Goal: Use online tool/utility: Use online tool/utility

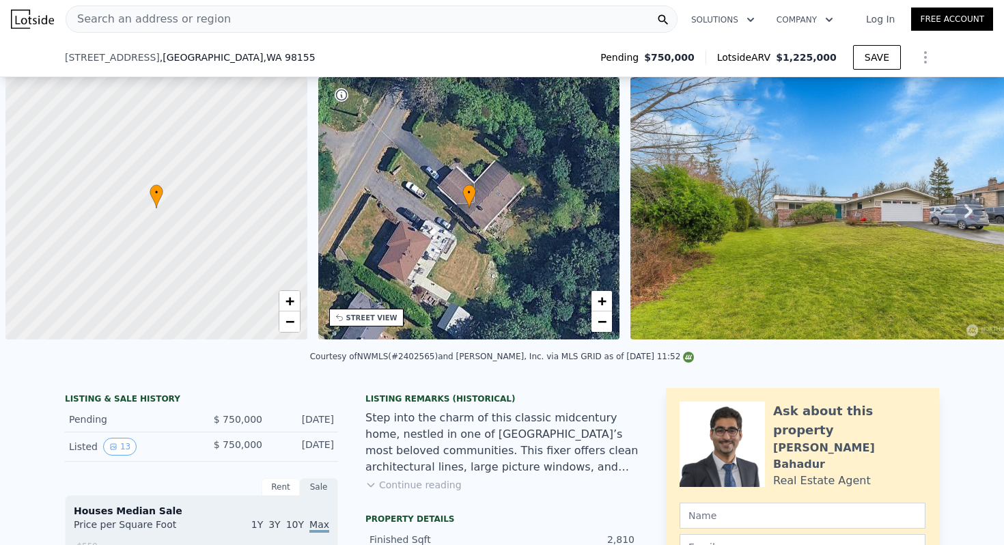
scroll to position [0, 764]
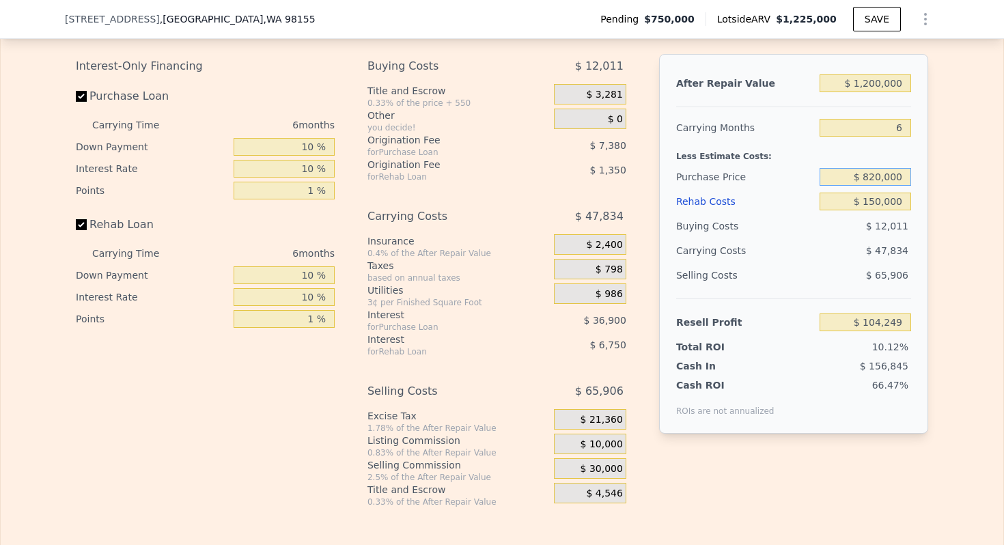
click at [888, 169] on input "$ 820,000" at bounding box center [866, 177] width 92 height 18
type input "$ 82,000,000"
type input "$ 1,227,000"
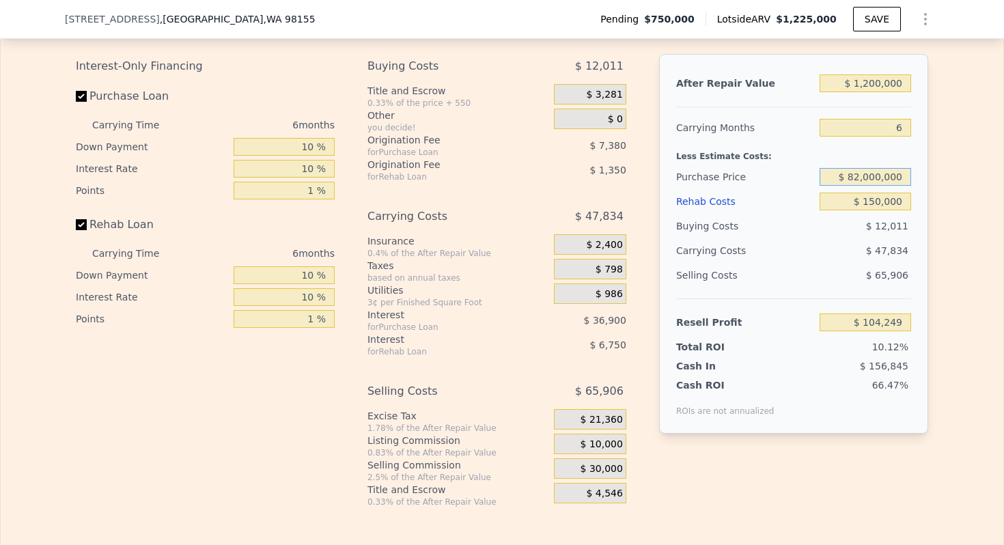
type input "7"
type input "$ 820,000"
type input "$ 0"
type input "$ 327,181"
click at [893, 180] on input "$ 820,000" at bounding box center [866, 177] width 92 height 18
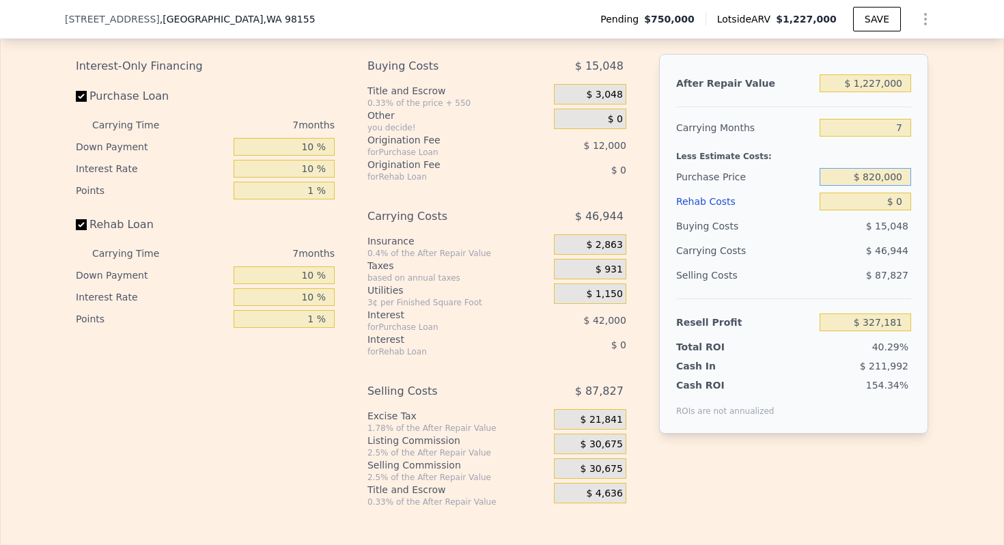
click at [893, 180] on input "$ 820,000" at bounding box center [866, 177] width 92 height 18
type input "$ 425,000"
click at [900, 204] on input "$ 0" at bounding box center [866, 202] width 92 height 18
type input "$ 676,664"
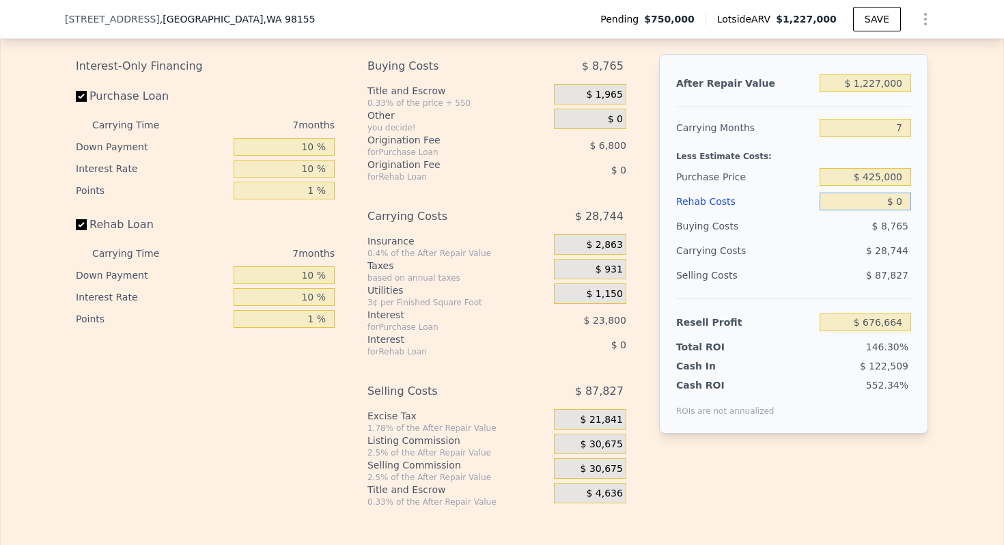
click at [900, 204] on input "$ 0" at bounding box center [866, 202] width 92 height 18
type input "$ 4"
type input "$ 676,660"
type input "$ 40"
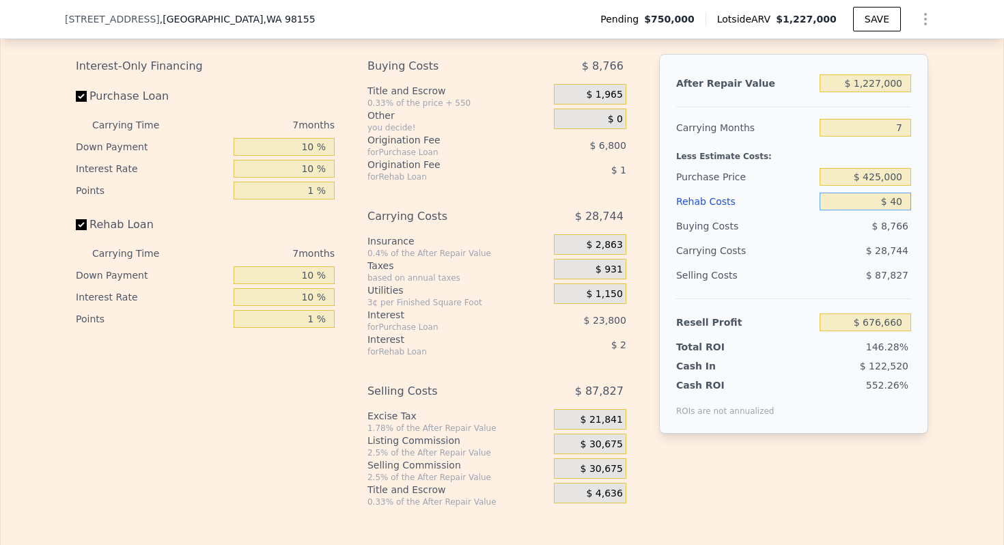
type input "$ 676,623"
type input "$ 400"
type input "$ 676,237"
type input "$ 4,000"
type input "$ 672,376"
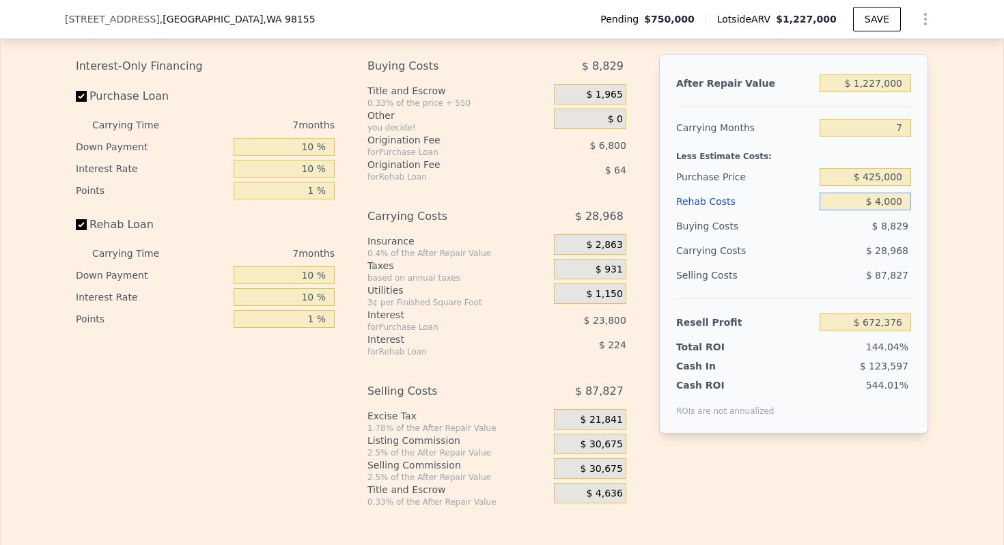
type input "$ 40,000"
type input "$ 633,784"
type input "$ 40,000"
click at [886, 81] on input "$ 1,227,000" at bounding box center [866, 83] width 92 height 18
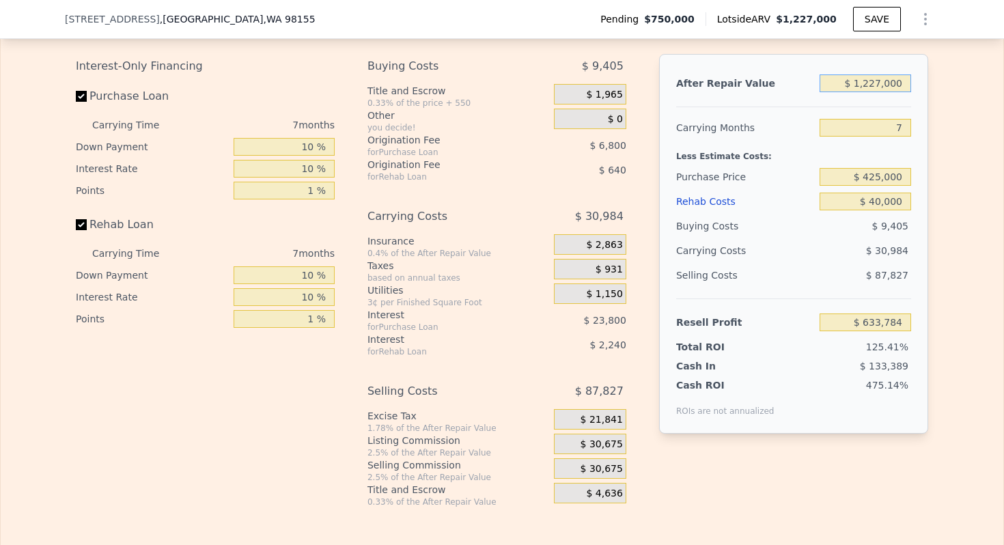
click at [886, 81] on input "$ 1,227,000" at bounding box center [866, 83] width 92 height 18
type input "$ 5"
type input "-$ 503,071"
type input "$ 53"
type input "-$ 503,026"
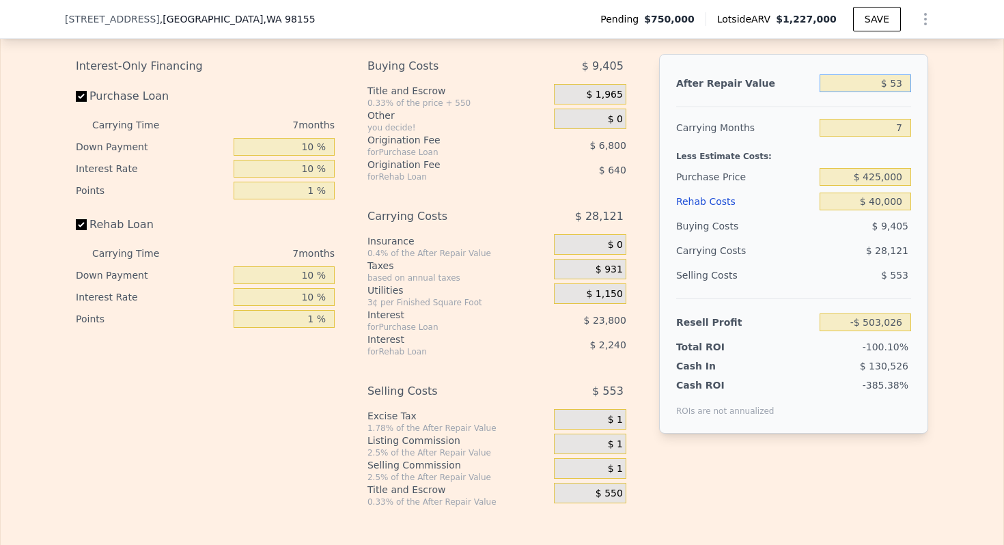
type input "$ 530"
type input "-$ 502,584"
type input "$ 53,000"
type input "-$ 453,969"
type input "$ 530,000"
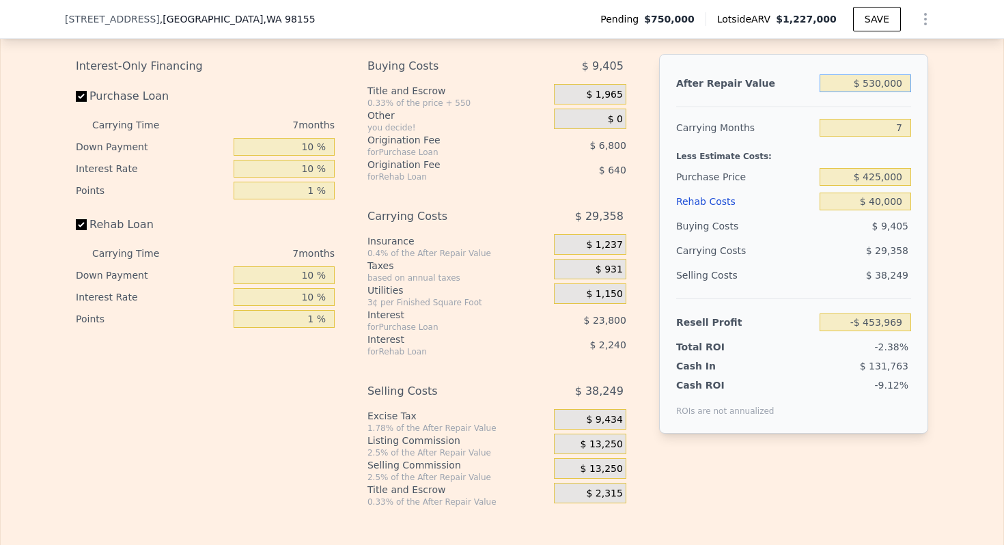
type input "-$ 12,012"
type input "$ 530,000"
click at [899, 124] on input "7" at bounding box center [866, 128] width 92 height 18
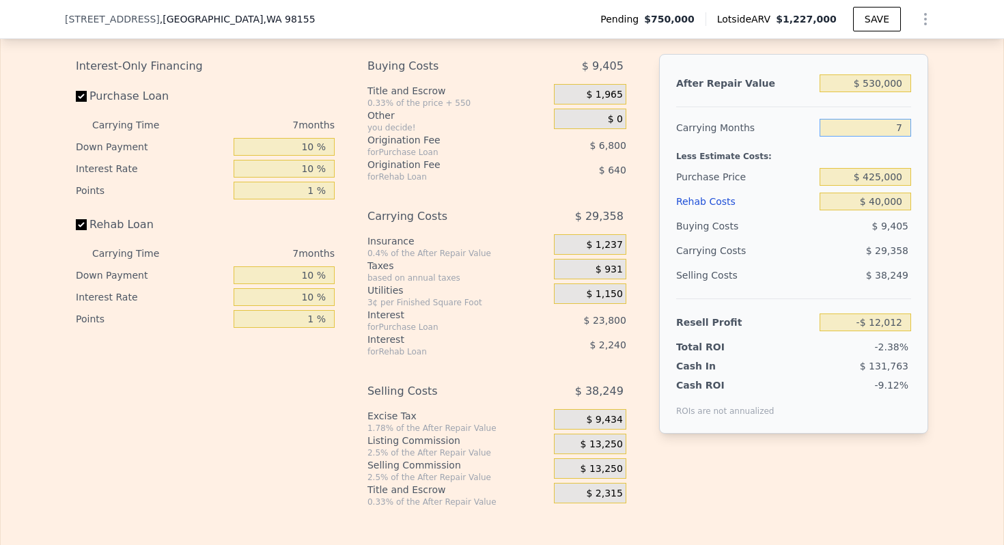
type input "2"
type input "$ 8,958"
type input "2"
click at [609, 445] on span "$ 13,250" at bounding box center [602, 444] width 42 height 12
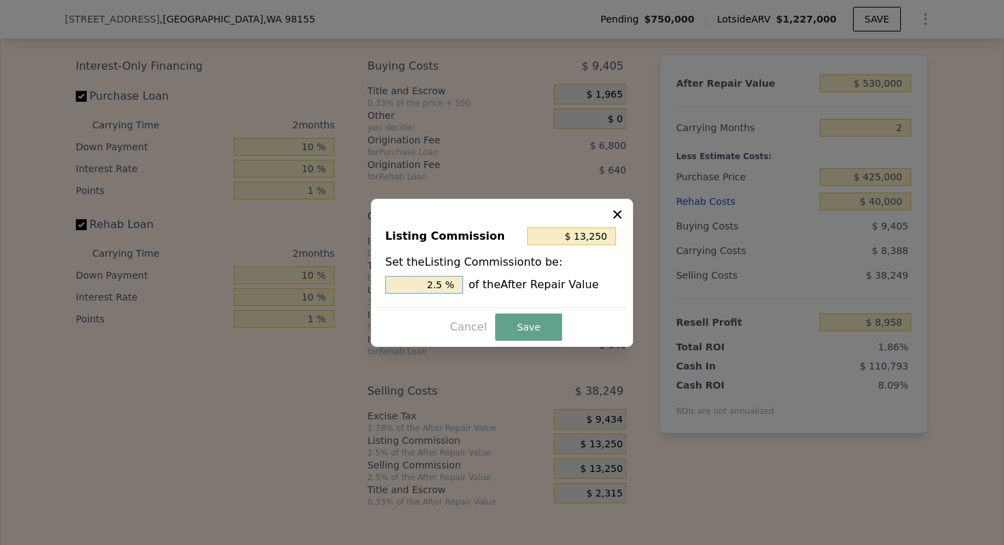
click at [434, 288] on input "2.5 %" at bounding box center [424, 285] width 78 height 18
type input "$ 5,300"
type input "1. %"
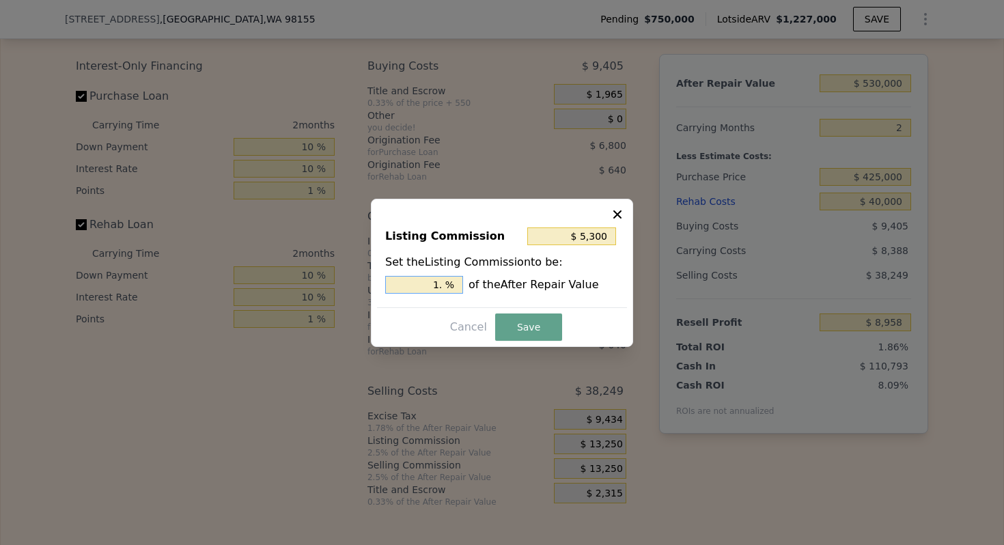
type input "$ 7,950"
type input "1.5 %"
click at [509, 327] on button "Save" at bounding box center [528, 326] width 67 height 27
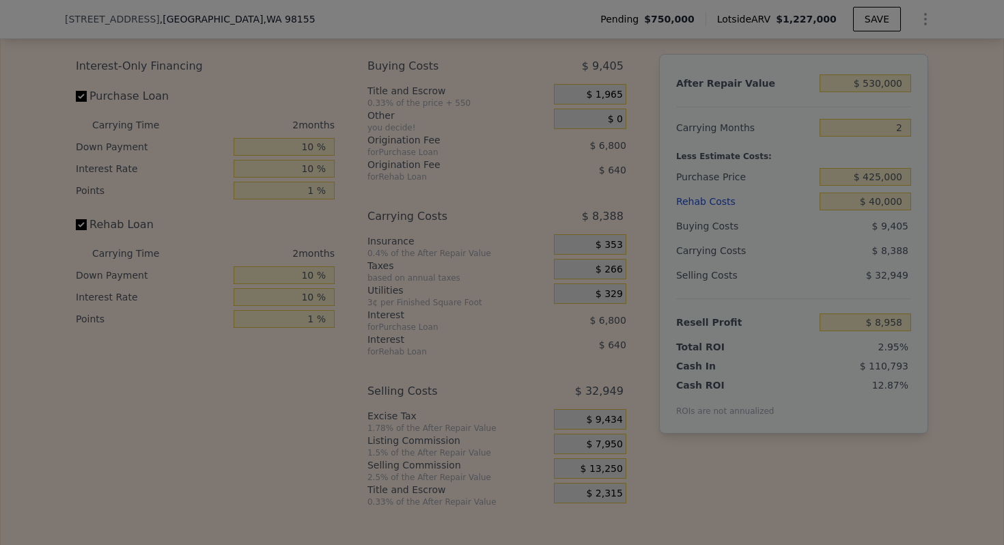
type input "$ 14,258"
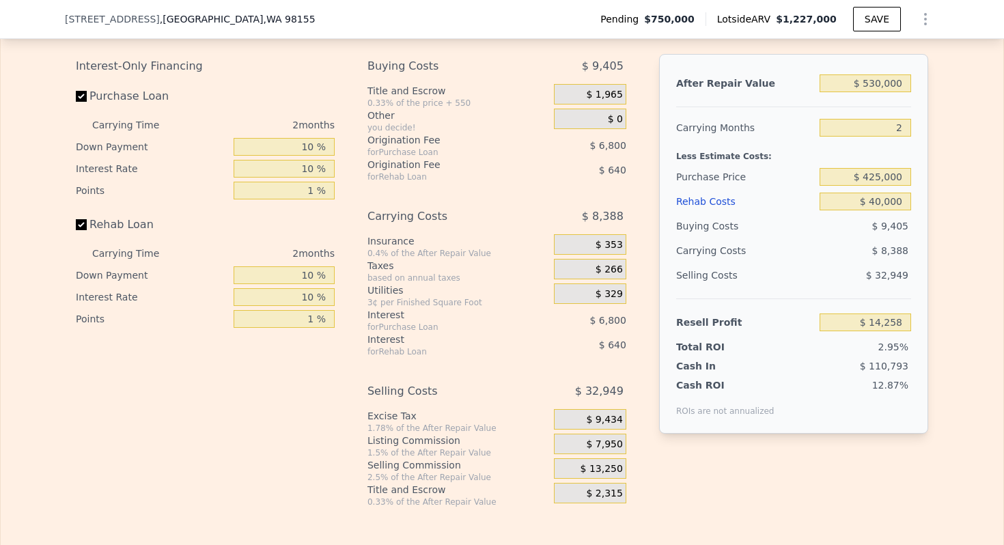
click at [734, 363] on div "Cash In" at bounding box center [718, 366] width 85 height 14
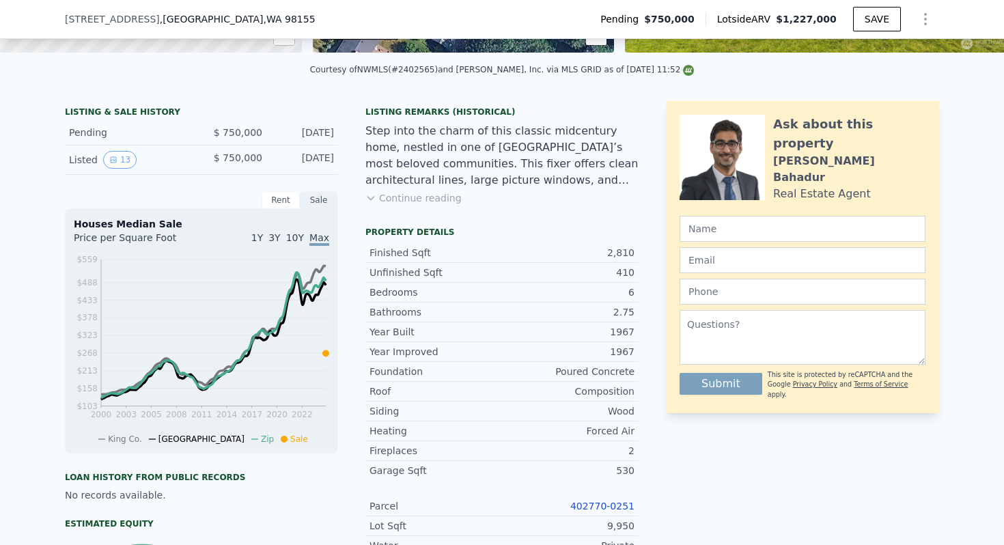
scroll to position [0, 0]
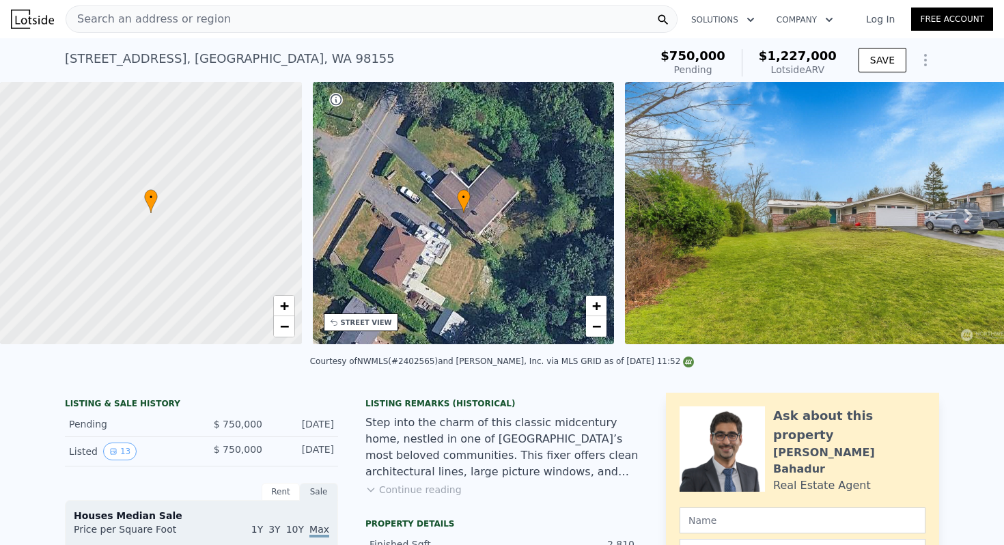
type input "$ 1,227,000"
type input "7"
type input "$ 0"
type input "$ 327,181"
click at [180, 20] on span "Search an address or region" at bounding box center [148, 19] width 165 height 16
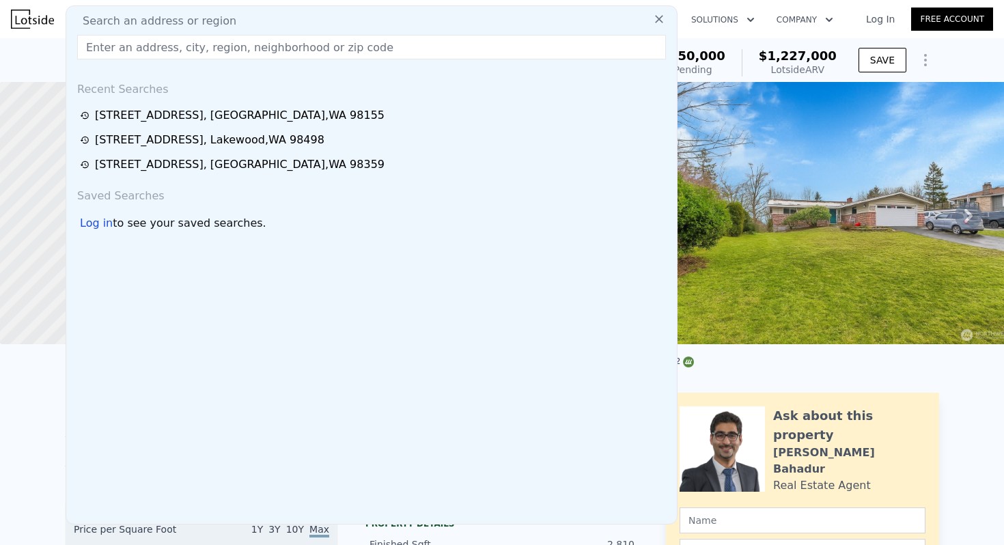
click at [151, 45] on input "text" at bounding box center [371, 47] width 589 height 25
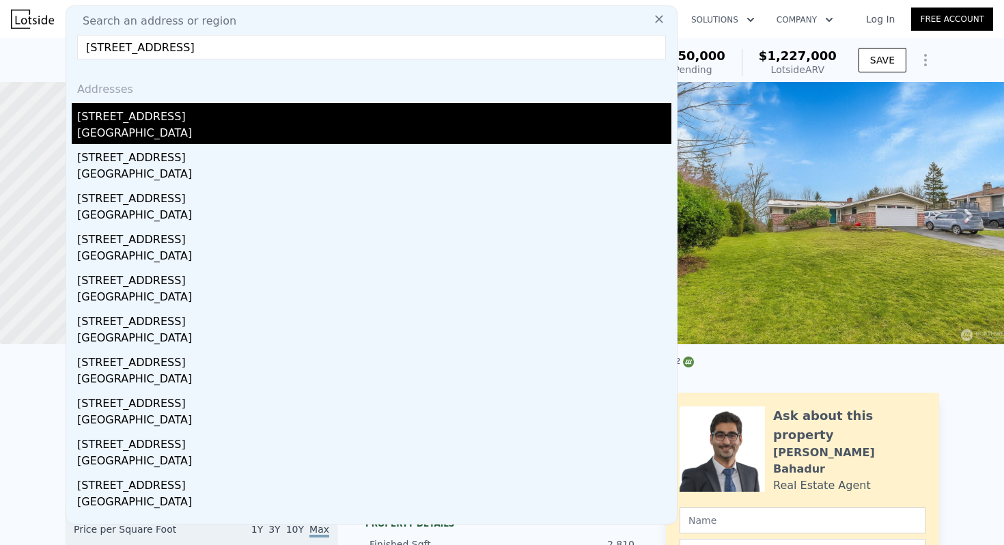
type input "[STREET_ADDRESS]"
click at [122, 125] on div "[GEOGRAPHIC_DATA]" at bounding box center [374, 134] width 594 height 19
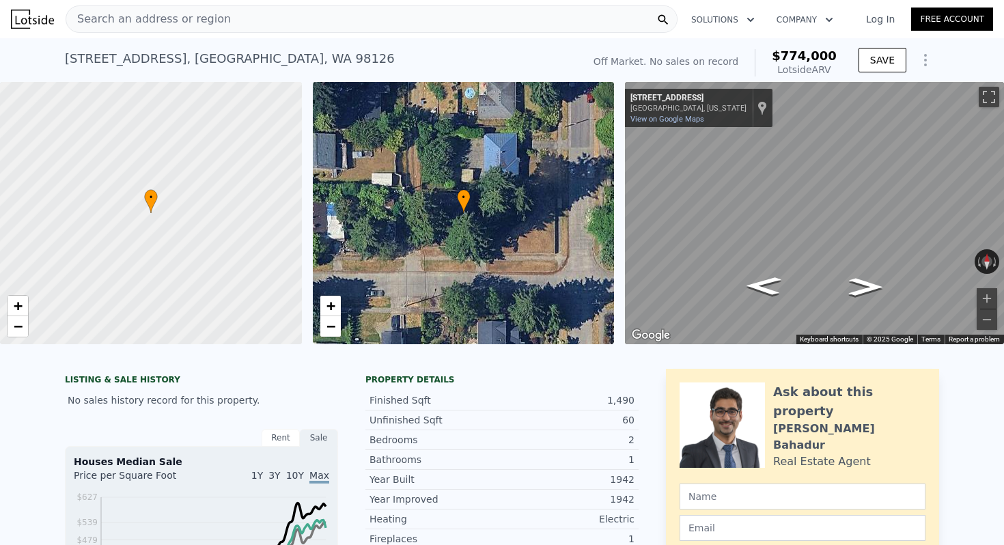
click at [609, 512] on div "Heating Electric" at bounding box center [501, 519] width 273 height 20
click at [986, 96] on button "Toggle fullscreen view" at bounding box center [989, 97] width 20 height 20
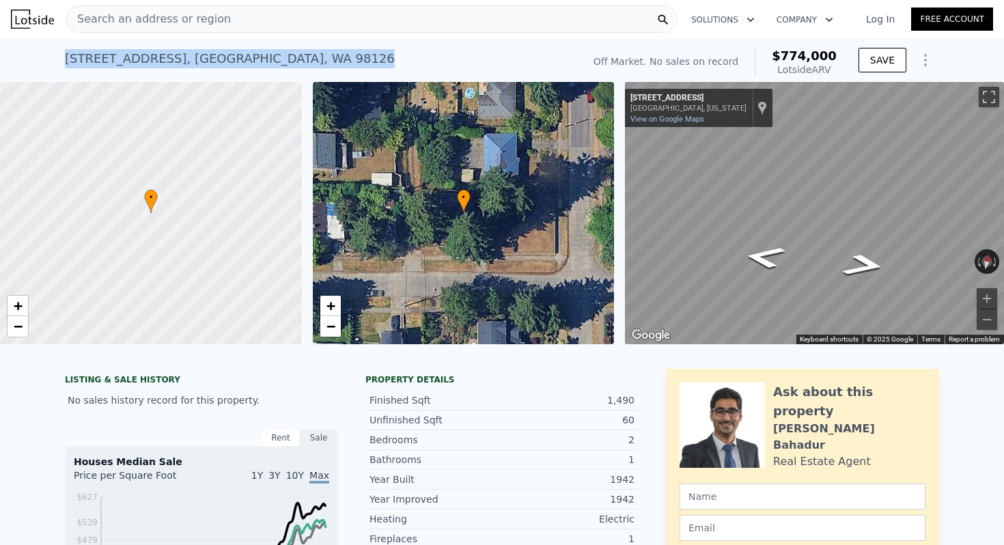
drag, startPoint x: 289, startPoint y: 57, endPoint x: 64, endPoint y: 49, distance: 225.5
click at [64, 49] on div "[STREET_ADDRESS] No sales on record (~ARV $774k ) Off Market. No sales on recor…" at bounding box center [502, 60] width 1004 height 44
copy div "[STREET_ADDRESS]"
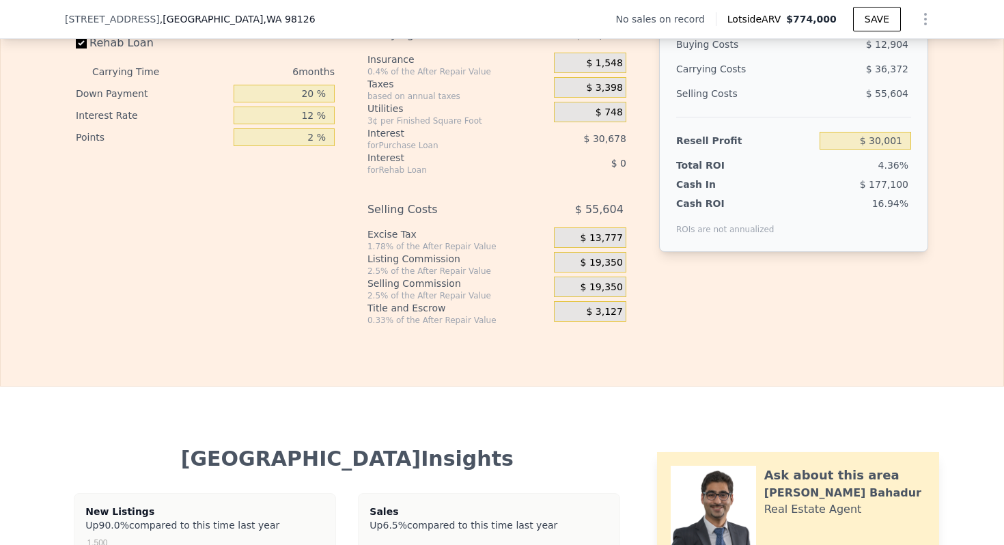
scroll to position [2105, 0]
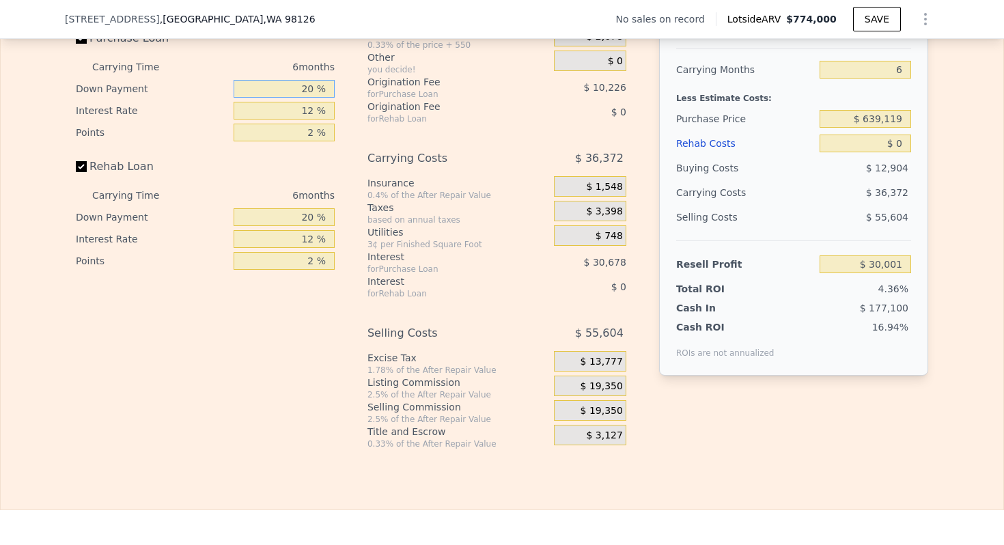
click at [307, 92] on input "20 %" at bounding box center [284, 89] width 101 height 18
type input "1 %"
type input "$ 20,288"
type input "10 %"
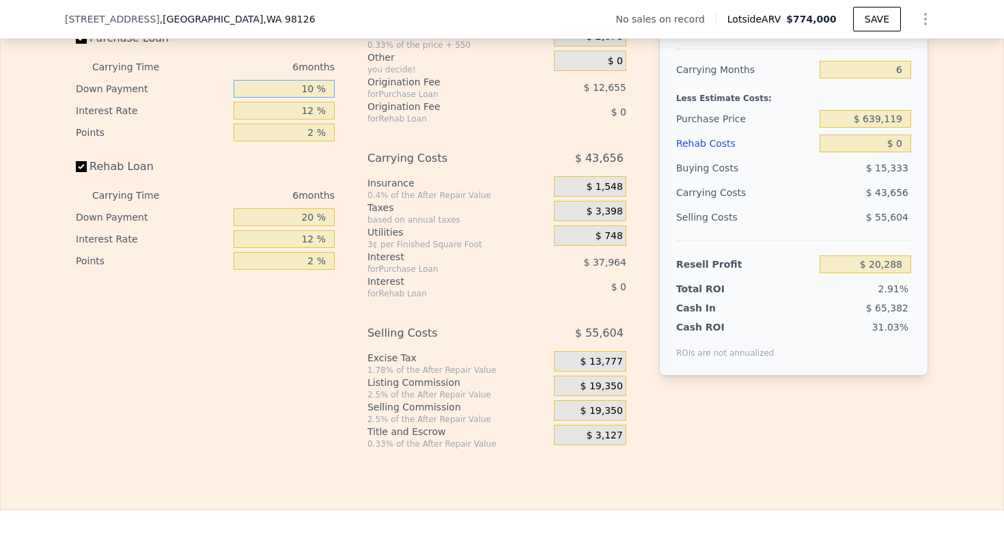
type input "$ 24,889"
type input "10 %"
click at [307, 116] on input "12 %" at bounding box center [284, 111] width 101 height 18
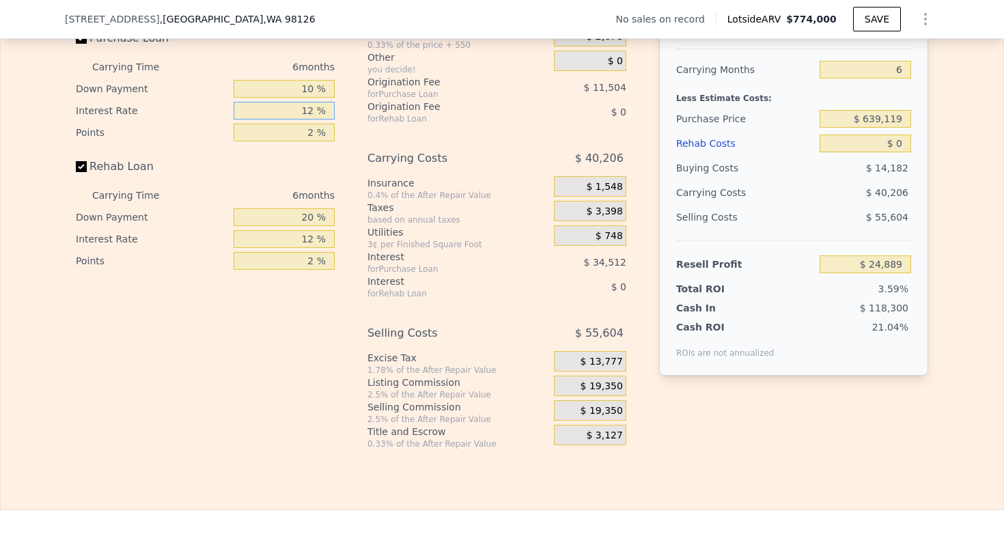
type input "1 %"
type input "$ 56,527"
type input "10 %"
type input "$ 30,643"
type input "10 %"
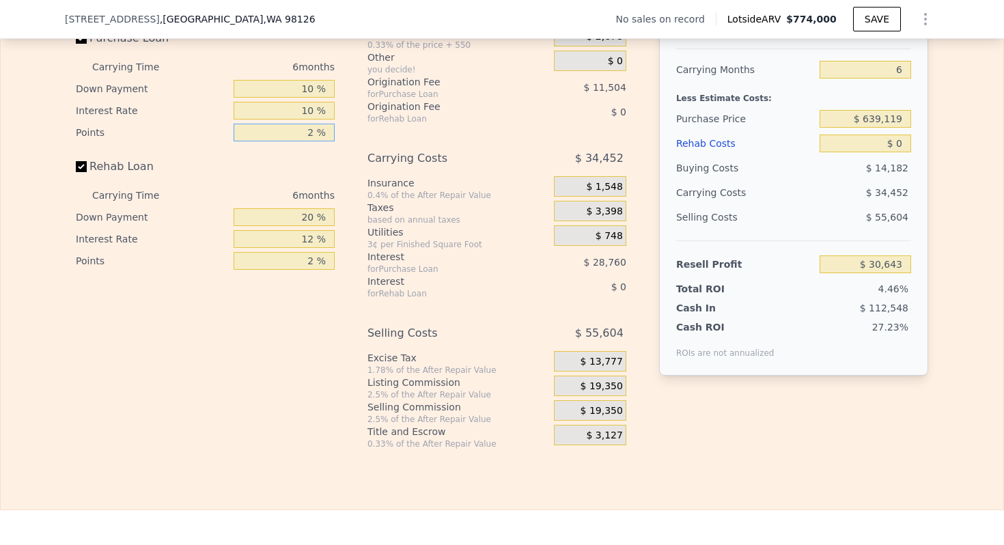
click at [303, 140] on input "2 %" at bounding box center [284, 133] width 101 height 18
type input "1 %"
type input "$ 36,395"
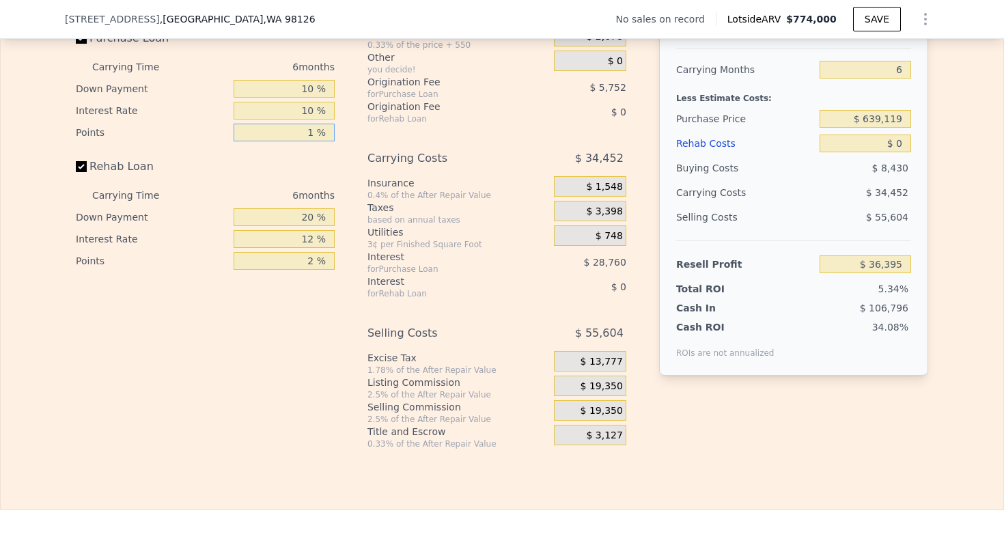
type input "1 %"
click at [307, 218] on input "20 %" at bounding box center [284, 217] width 101 height 18
type input "1 %"
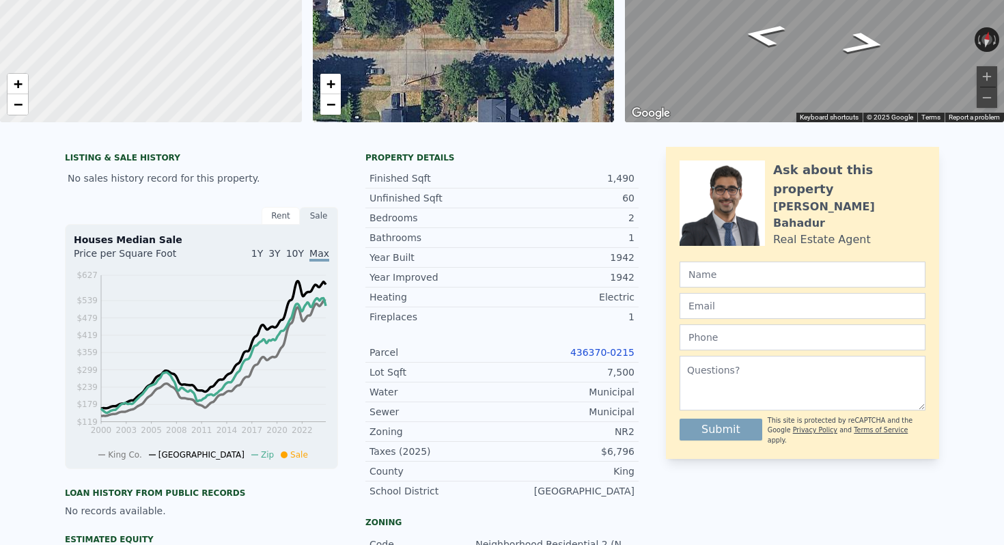
scroll to position [0, 0]
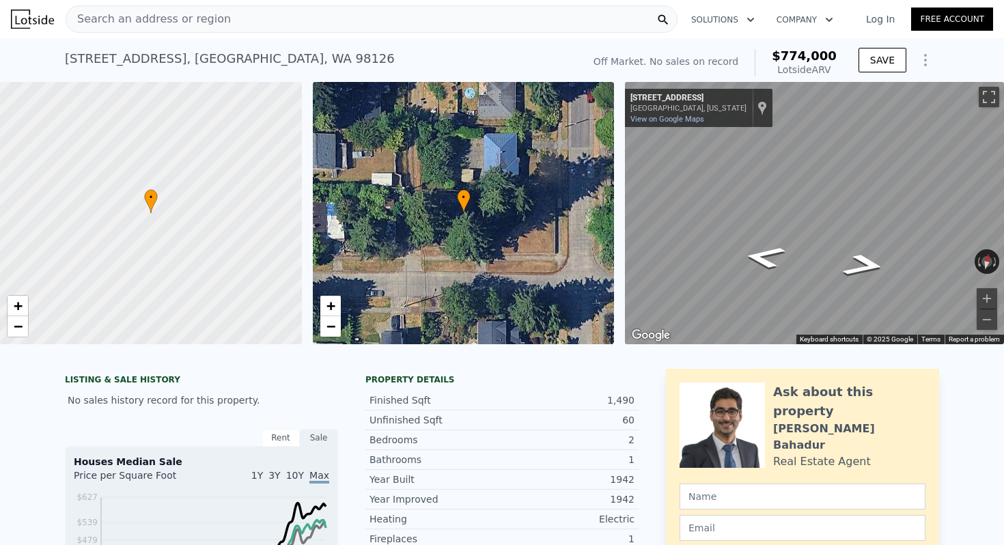
type input "$ 30,001"
click at [16, 308] on span "+" at bounding box center [18, 305] width 9 height 17
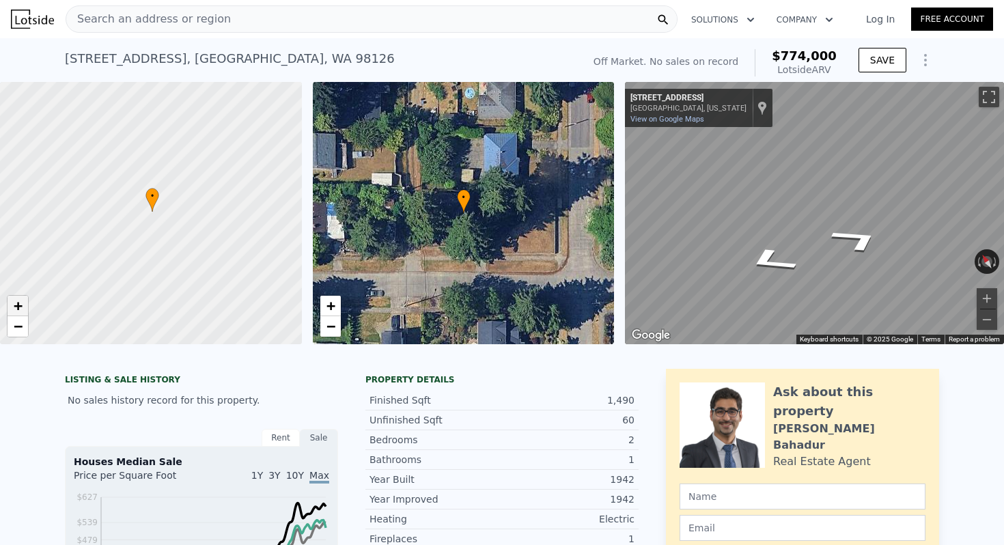
click at [16, 304] on span "+" at bounding box center [18, 305] width 9 height 17
click at [20, 326] on span "−" at bounding box center [18, 326] width 9 height 17
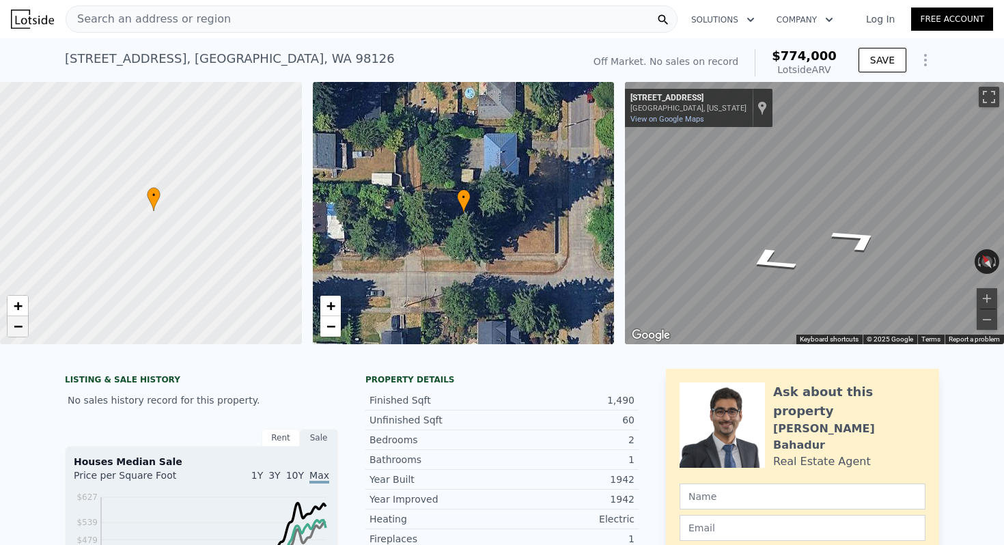
click at [20, 326] on span "−" at bounding box center [18, 326] width 9 height 17
click at [23, 300] on link "+" at bounding box center [18, 306] width 20 height 20
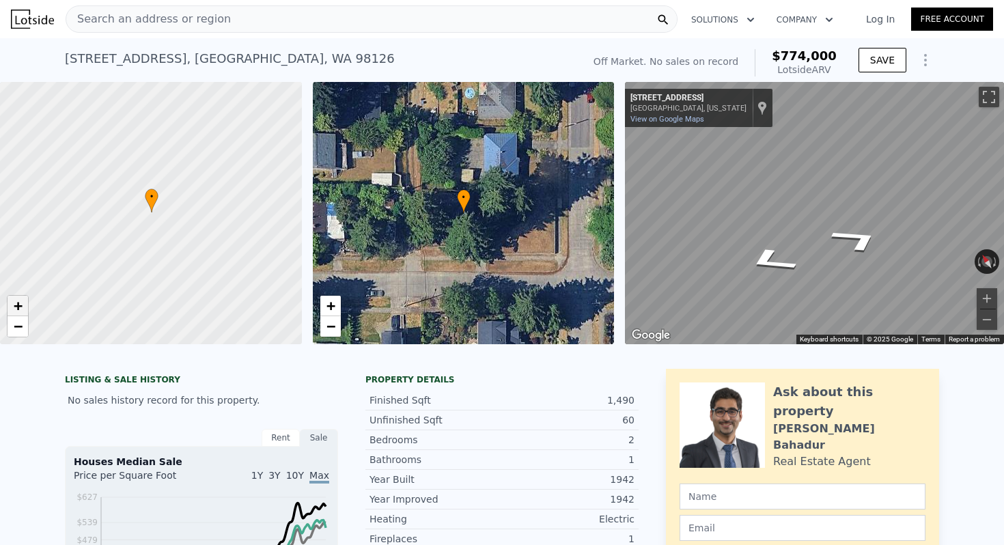
click at [23, 300] on link "+" at bounding box center [18, 306] width 20 height 20
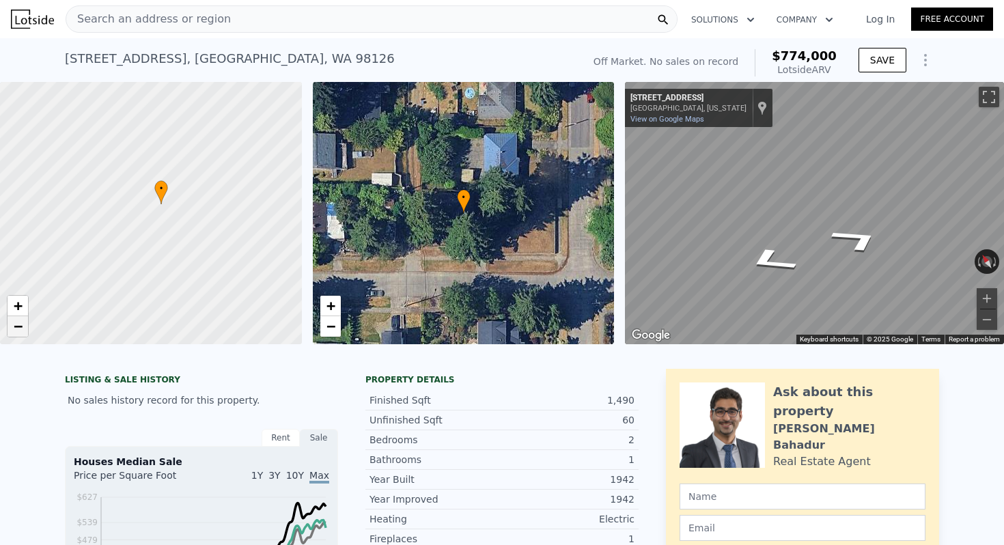
click at [16, 320] on span "−" at bounding box center [18, 326] width 9 height 17
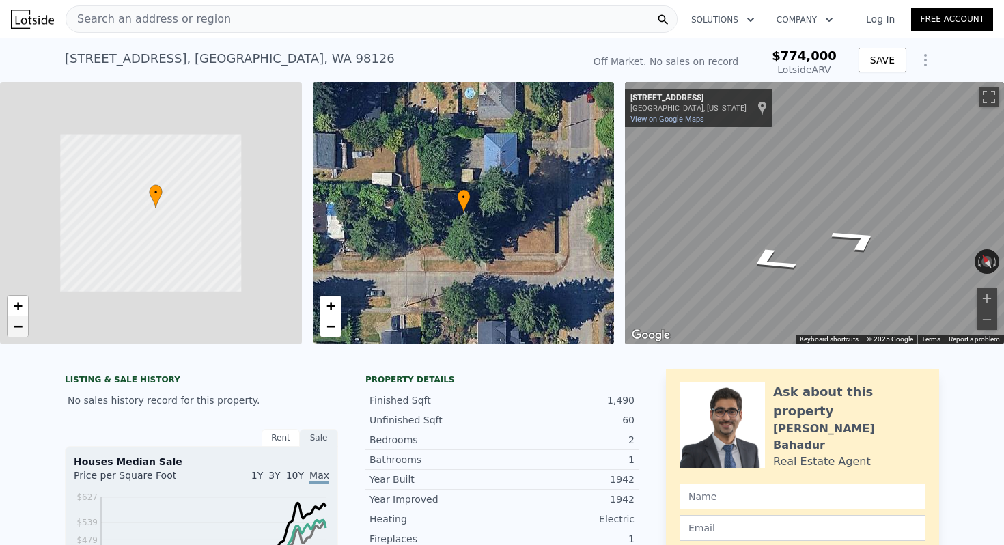
click at [16, 320] on span "−" at bounding box center [18, 326] width 9 height 17
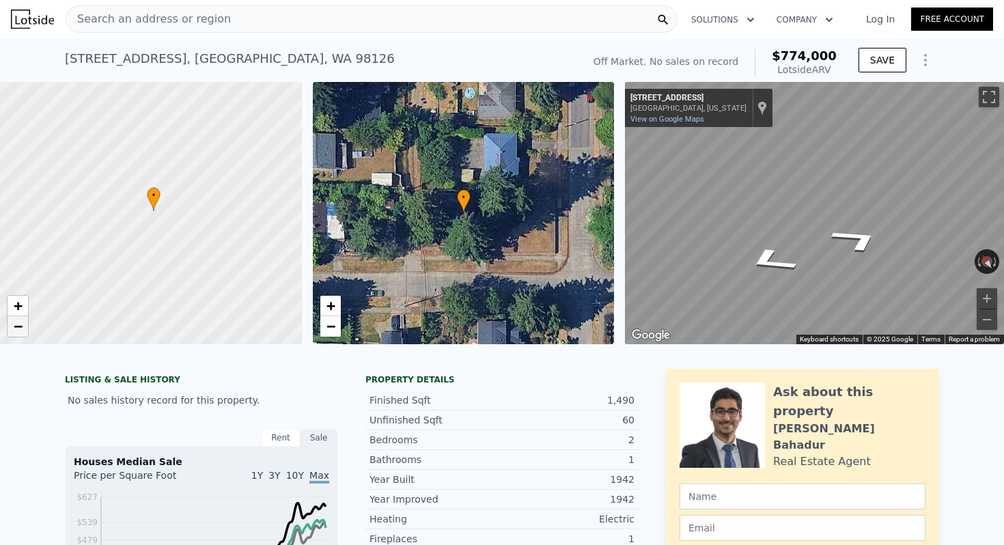
click at [16, 320] on span "−" at bounding box center [18, 326] width 9 height 17
click at [19, 311] on span "+" at bounding box center [18, 305] width 9 height 17
click at [18, 313] on span "+" at bounding box center [18, 305] width 9 height 17
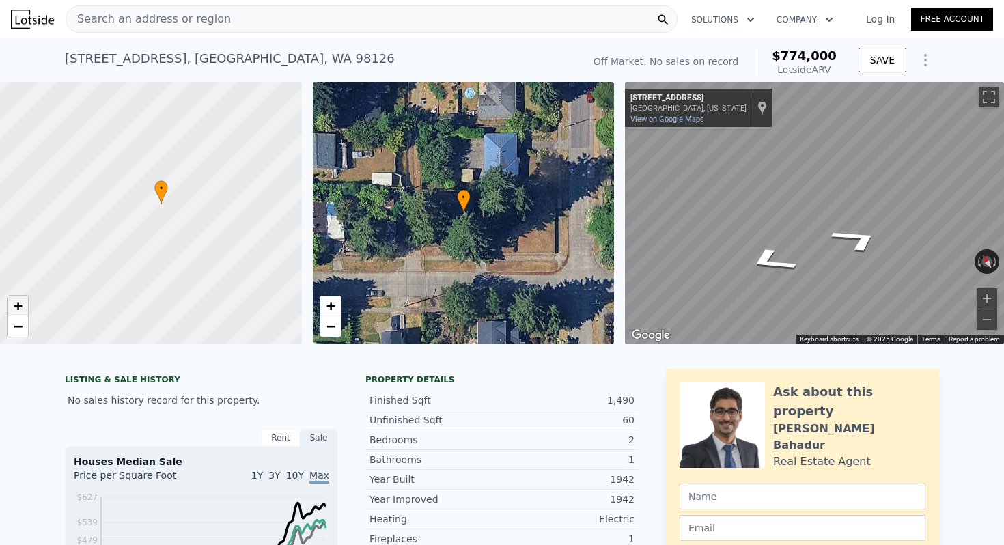
click at [18, 313] on span "+" at bounding box center [18, 305] width 9 height 17
